Goal: Understand process/instructions

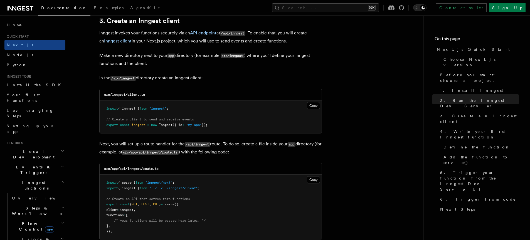
scroll to position [663, 0]
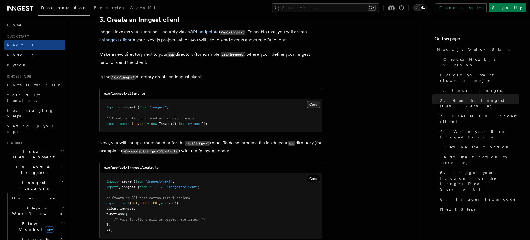
click at [318, 107] on button "Copy Copied" at bounding box center [313, 104] width 13 height 7
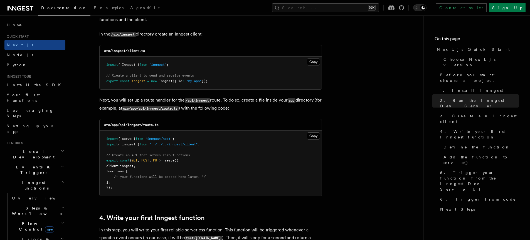
scroll to position [707, 0]
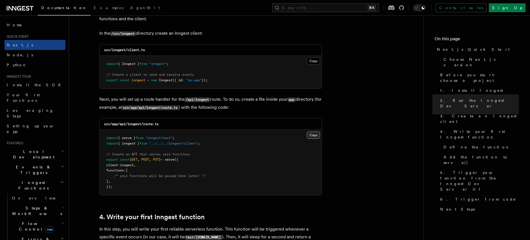
click at [316, 133] on button "Copy Copied" at bounding box center [313, 135] width 13 height 7
click at [134, 123] on code "src/app/api/inngest/route.ts" at bounding box center [131, 124] width 54 height 4
copy code "inngest"
drag, startPoint x: 170, startPoint y: 124, endPoint x: 144, endPoint y: 126, distance: 26.3
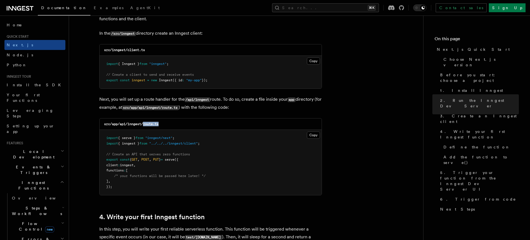
click at [144, 126] on div "src/app/api/inngest/route.ts" at bounding box center [211, 124] width 222 height 11
copy code "route.ts"
click at [315, 137] on button "Copy Copied" at bounding box center [313, 135] width 13 height 7
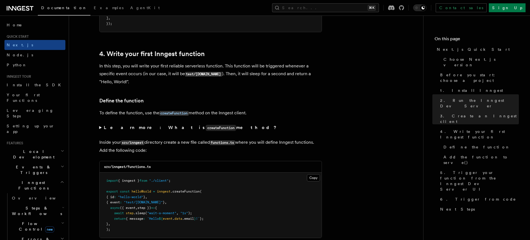
scroll to position [872, 0]
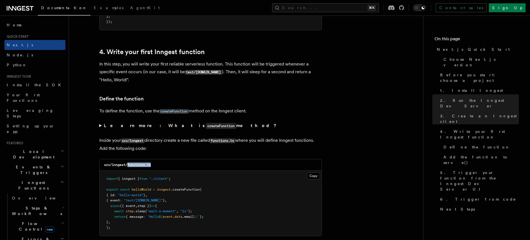
drag, startPoint x: 156, startPoint y: 165, endPoint x: 128, endPoint y: 165, distance: 27.5
click at [128, 165] on div "src/inngest/functions.ts" at bounding box center [211, 165] width 222 height 11
copy code "functions.ts"
click at [318, 177] on button "Copy Copied" at bounding box center [313, 176] width 13 height 7
